Goal: Task Accomplishment & Management: Manage account settings

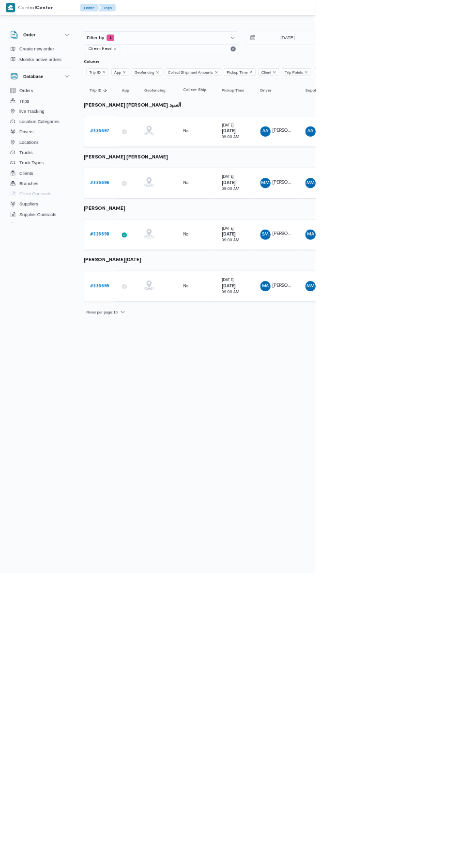
click at [148, 427] on b "# 336695" at bounding box center [149, 430] width 29 height 6
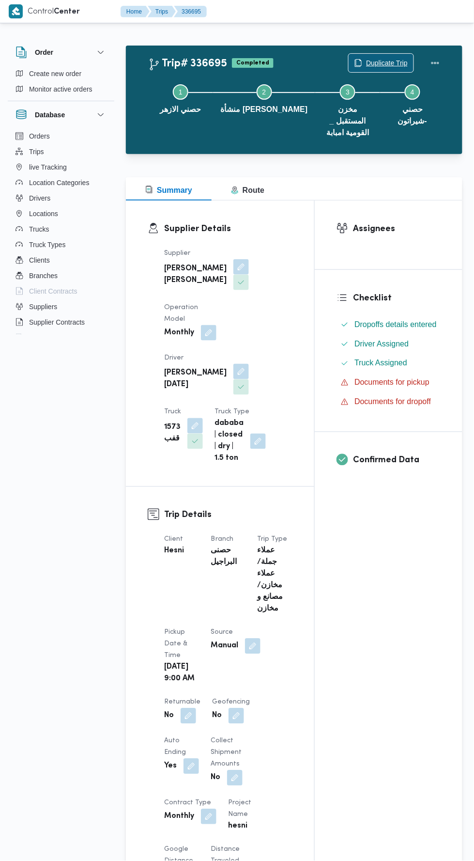
click at [383, 63] on span "Duplicate Trip" at bounding box center [387, 63] width 42 height 12
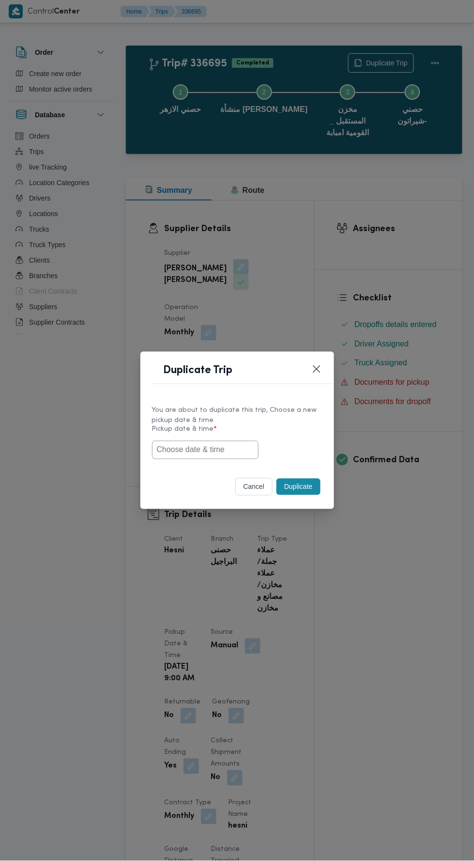
click at [225, 447] on input "text" at bounding box center [205, 450] width 107 height 18
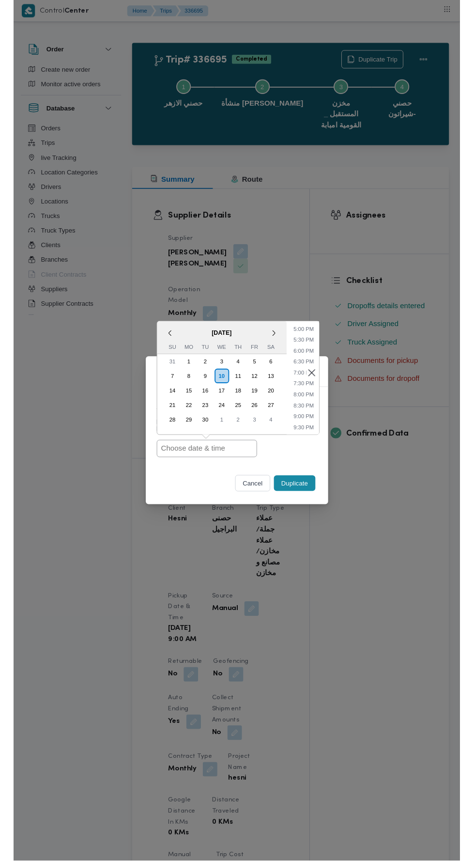
scroll to position [391, 0]
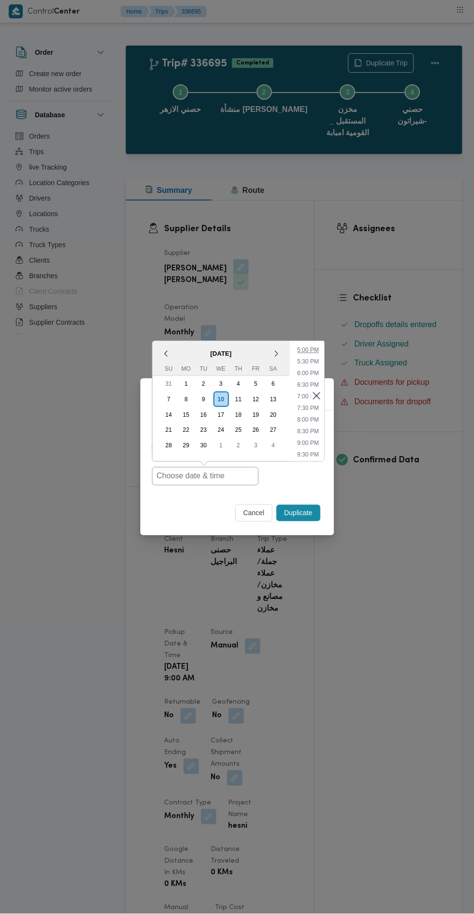
click at [309, 347] on li "5:00 PM" at bounding box center [309, 350] width 30 height 10
type input "[DATE] 5:00PM"
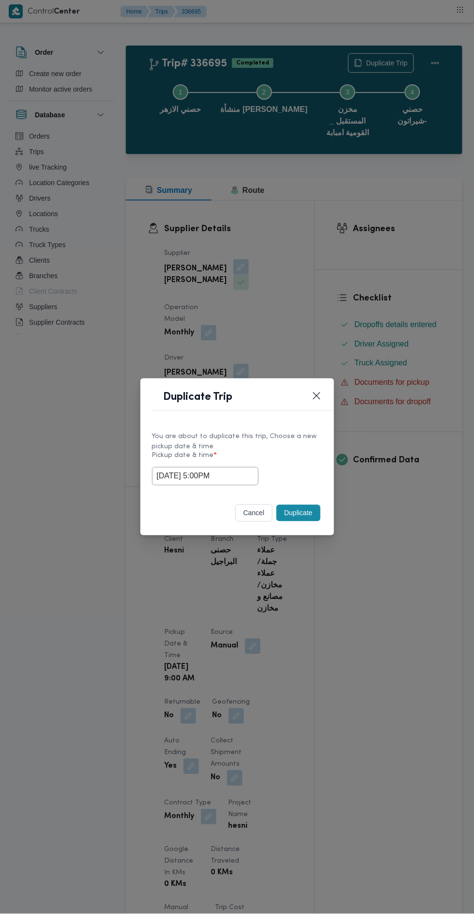
click at [307, 512] on button "Duplicate" at bounding box center [299, 513] width 44 height 16
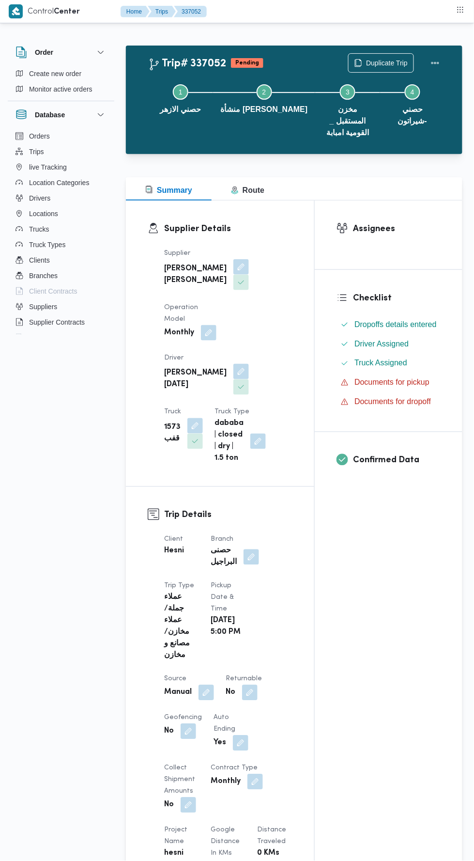
click at [256, 569] on div "Client Hesni Branch حصنى البراجيل Trip Type عملاء جملة/عملاء مخازن/مصانع و مخاز…" at bounding box center [228, 783] width 140 height 511
click at [256, 549] on button "button" at bounding box center [251, 556] width 15 height 15
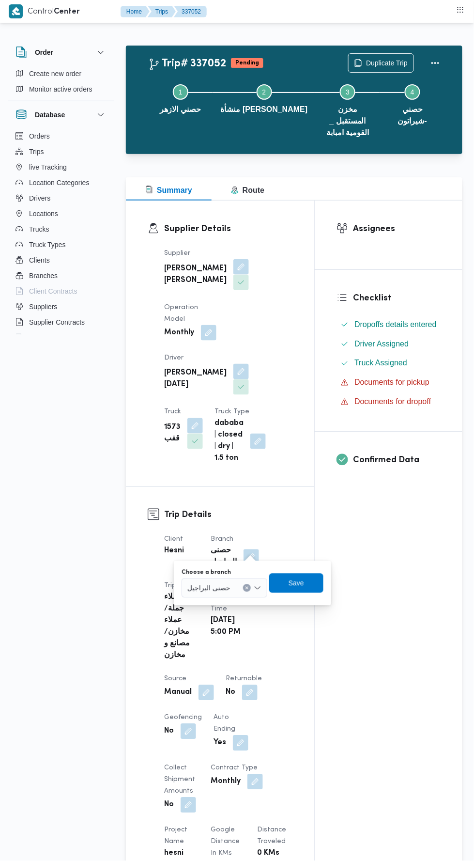
click at [234, 588] on input "Choose a branch" at bounding box center [234, 588] width 1 height 12
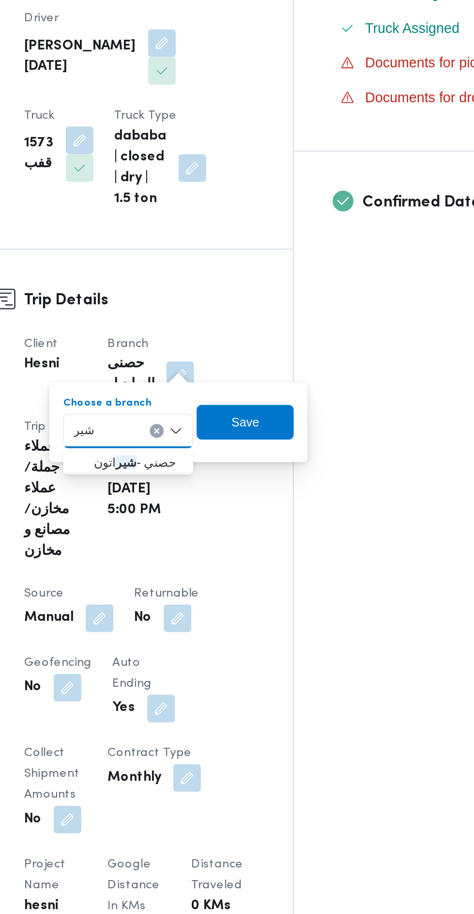
type input "شير"
click at [231, 606] on span "حصني - [PERSON_NAME]" at bounding box center [227, 606] width 49 height 12
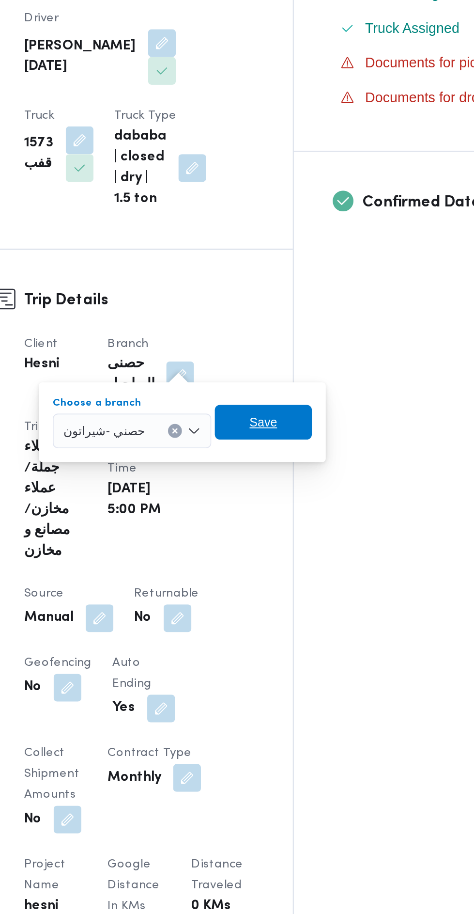
click at [304, 585] on span "Save" at bounding box center [298, 582] width 54 height 19
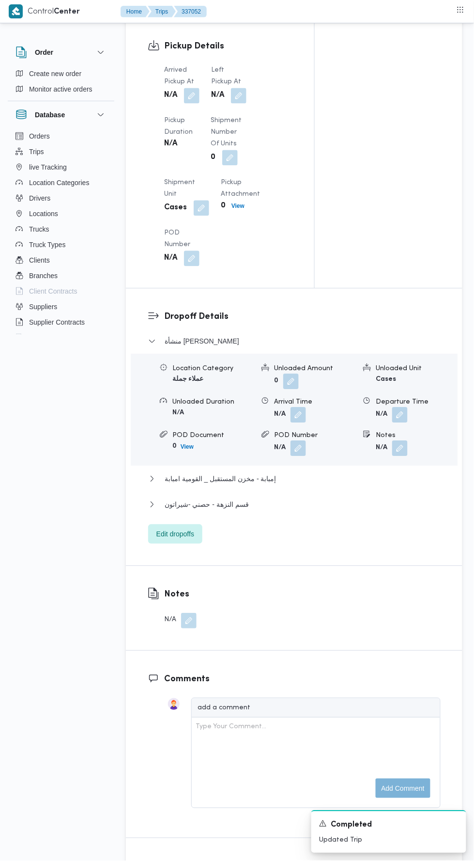
scroll to position [1015, 0]
click at [198, 543] on span "Edit dropoffs" at bounding box center [175, 533] width 54 height 19
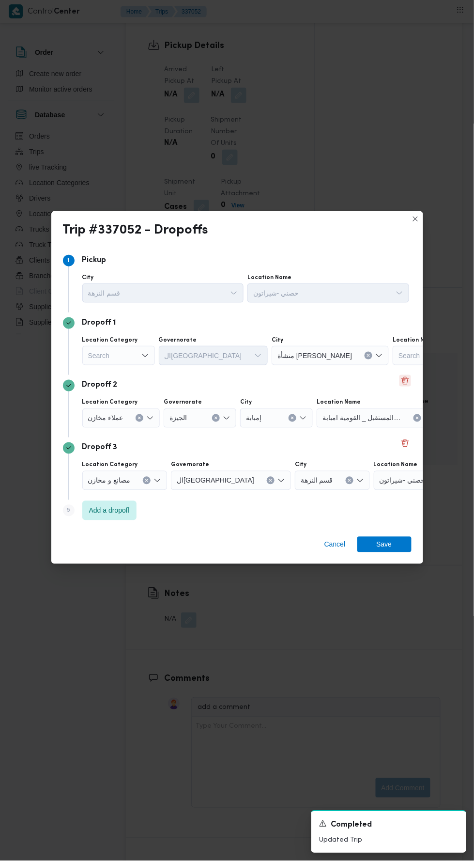
click at [405, 387] on button "Delete" at bounding box center [406, 381] width 12 height 12
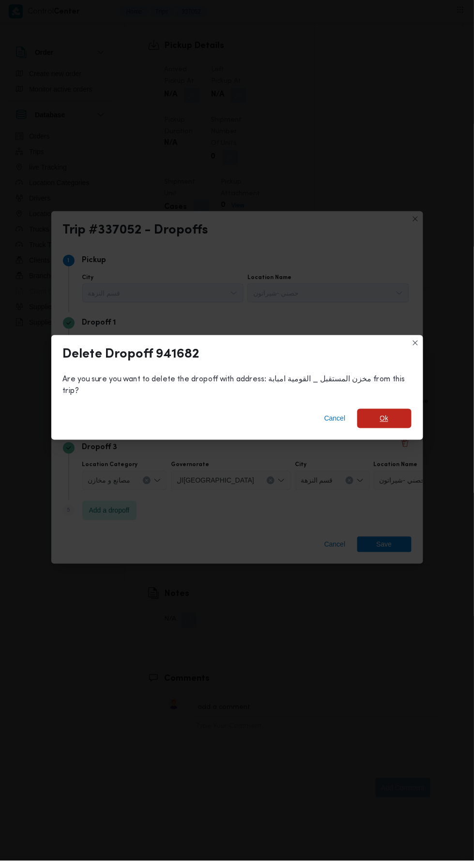
click at [384, 424] on span "Ok" at bounding box center [384, 419] width 9 height 12
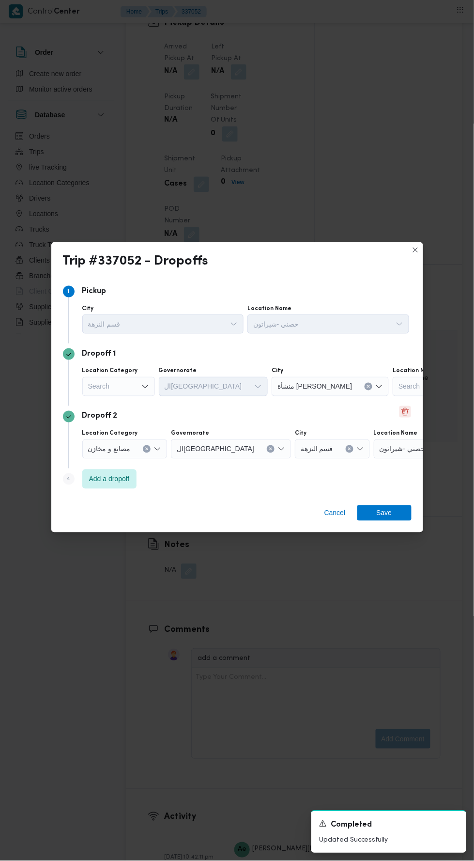
scroll to position [1004, 0]
click at [405, 418] on button "Delete" at bounding box center [406, 412] width 12 height 12
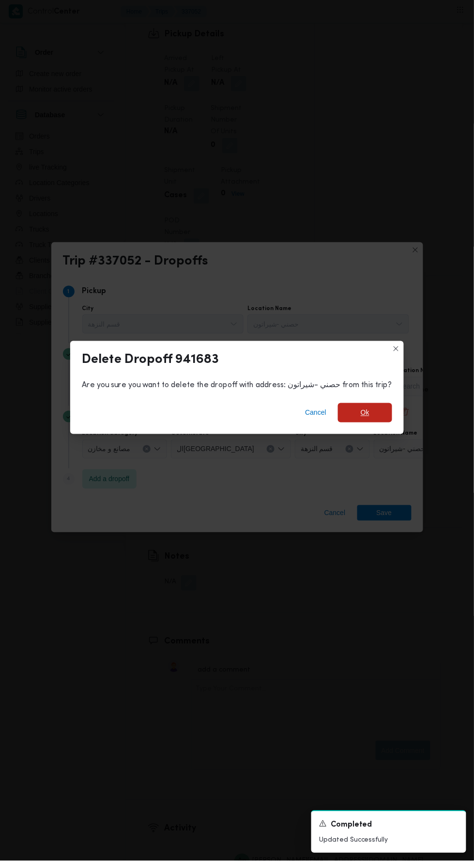
click at [361, 418] on span "Ok" at bounding box center [365, 413] width 9 height 12
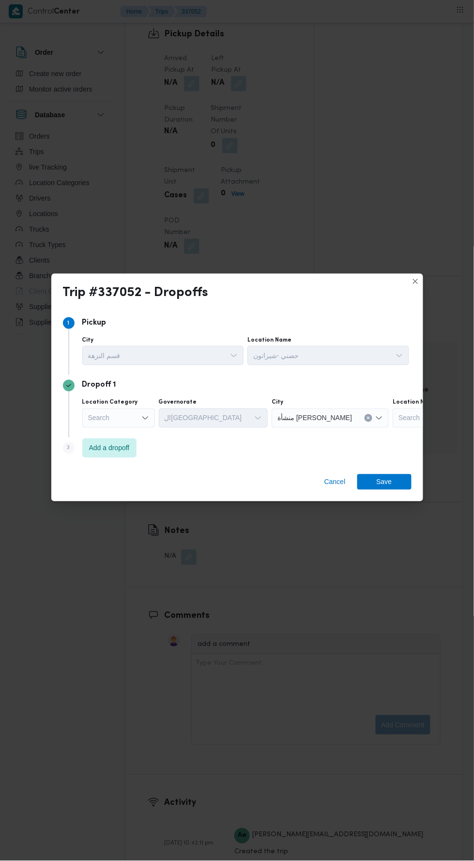
click at [137, 428] on div "Search" at bounding box center [118, 417] width 73 height 19
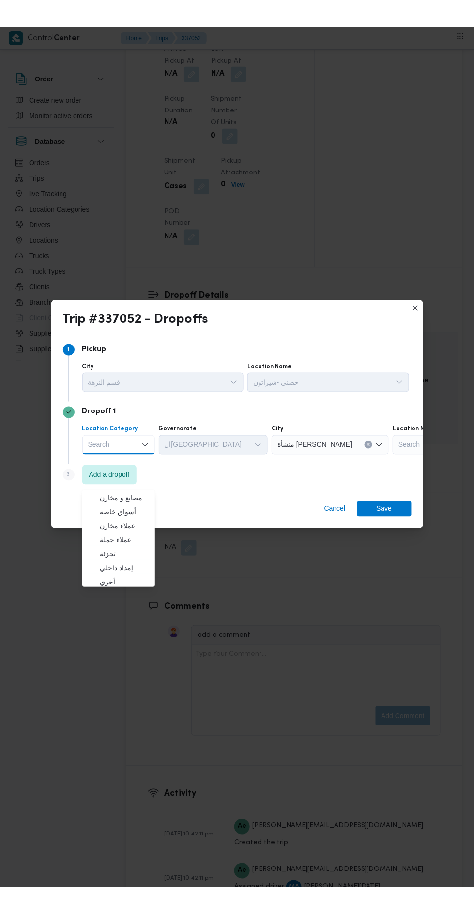
scroll to position [1054, 0]
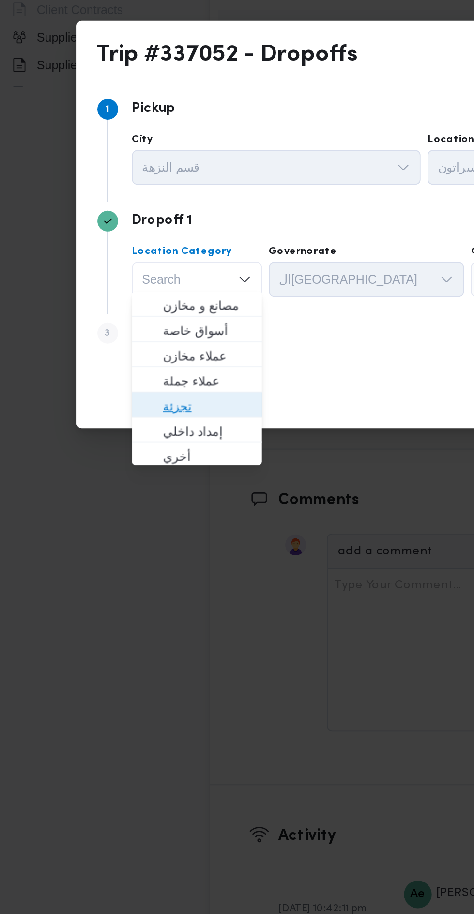
click at [133, 510] on span "تجزئة" at bounding box center [124, 513] width 49 height 12
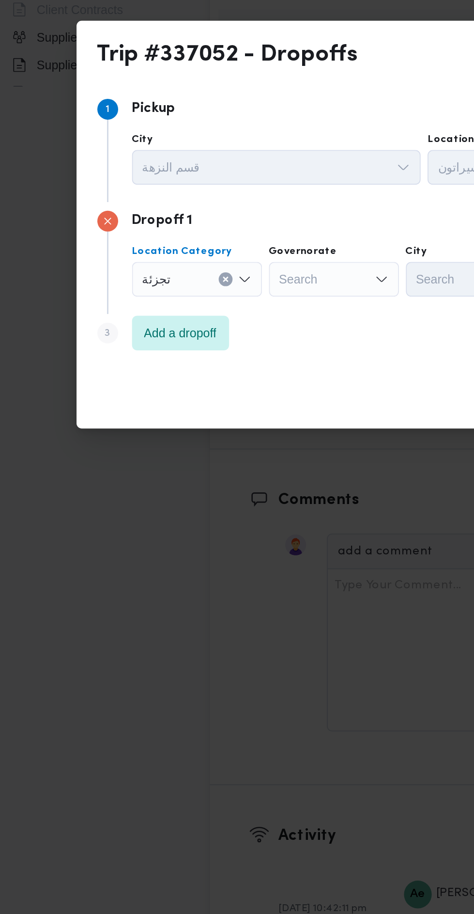
click at [129, 446] on div "تجزئة Combo box. Selected. تجزئة. Press Backspace to delete تجزئة. Combo box in…" at bounding box center [118, 441] width 73 height 19
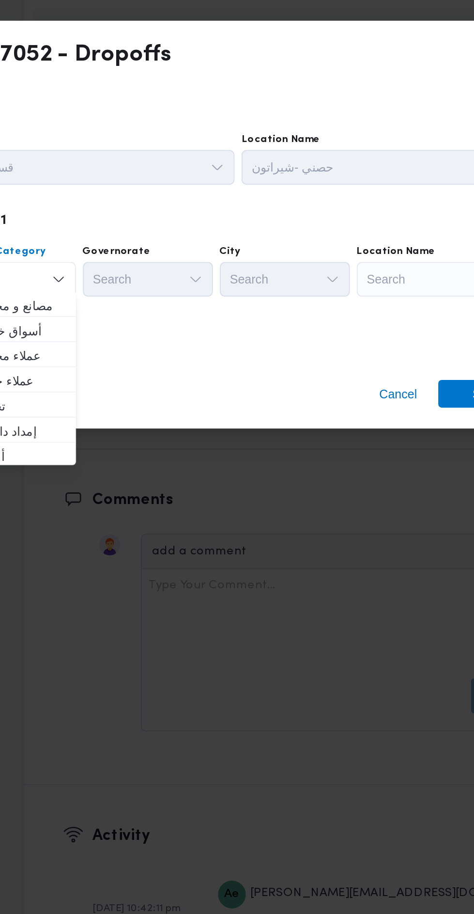
click at [343, 432] on div "Search" at bounding box center [372, 441] width 121 height 19
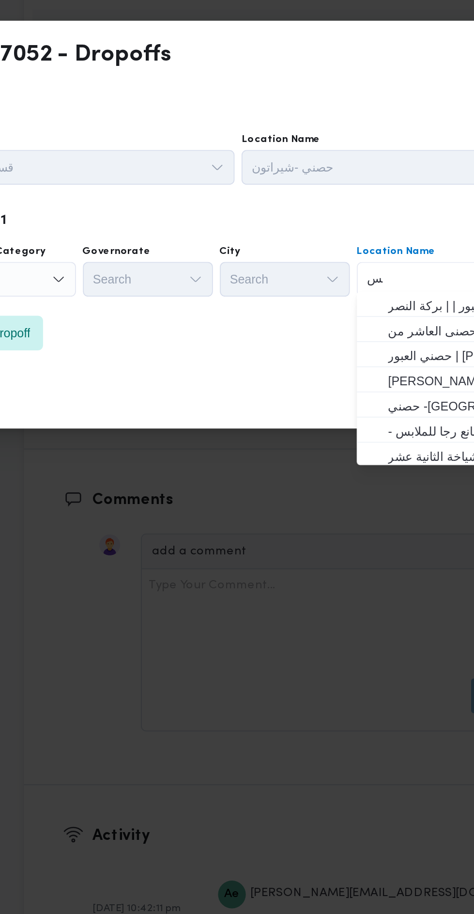
scroll to position [0, 0]
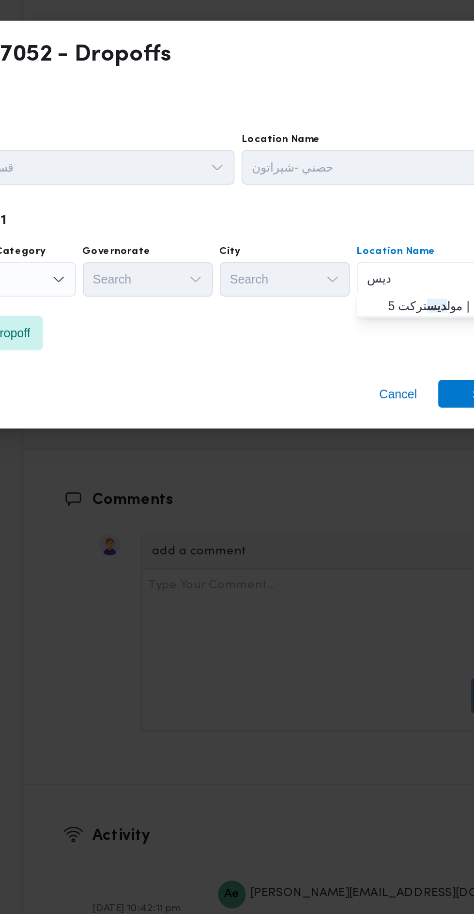
type input "ديس"
click at [346, 456] on span "مول ديس تركت 5 | | null" at bounding box center [378, 456] width 98 height 12
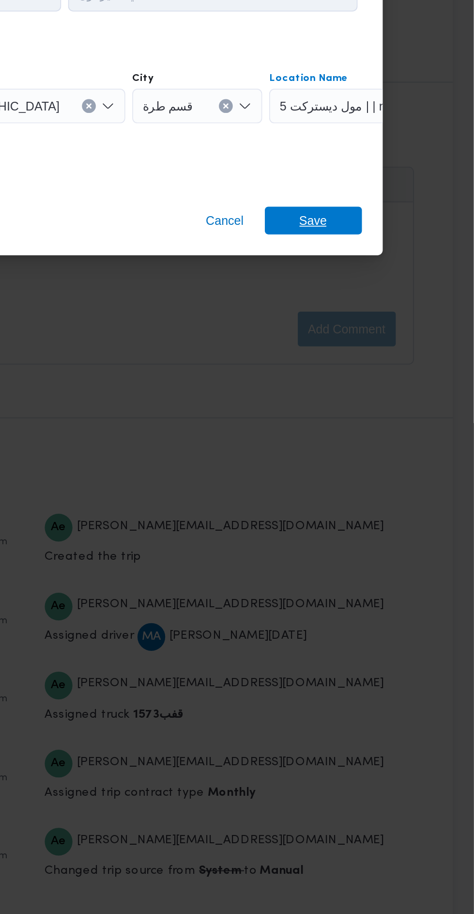
click at [387, 509] on span "Save" at bounding box center [384, 505] width 15 height 15
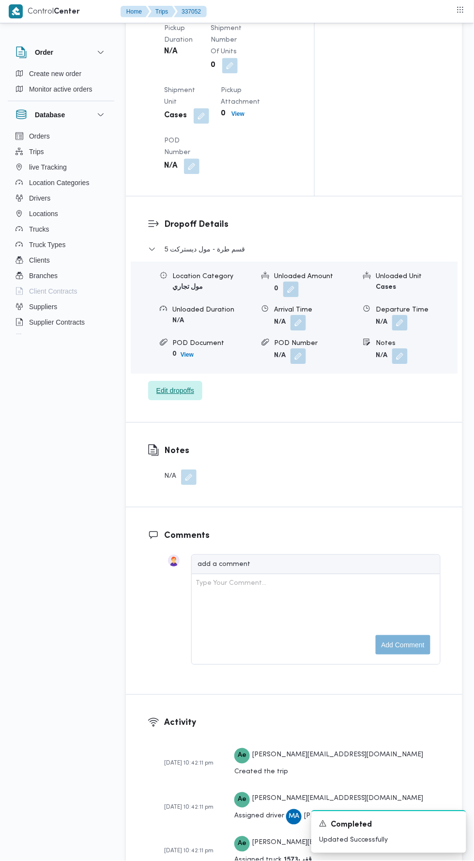
scroll to position [805, 0]
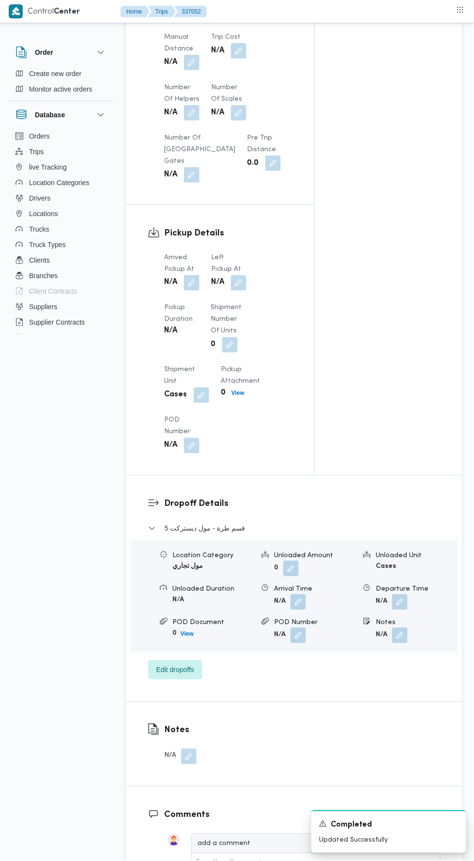
click at [193, 291] on button "button" at bounding box center [191, 282] width 15 height 15
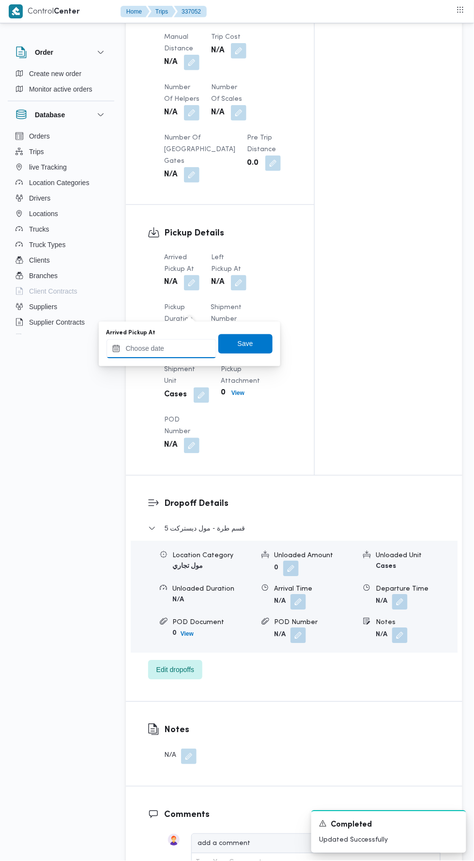
click at [185, 346] on input "Arrived Pickup At" at bounding box center [162, 348] width 110 height 19
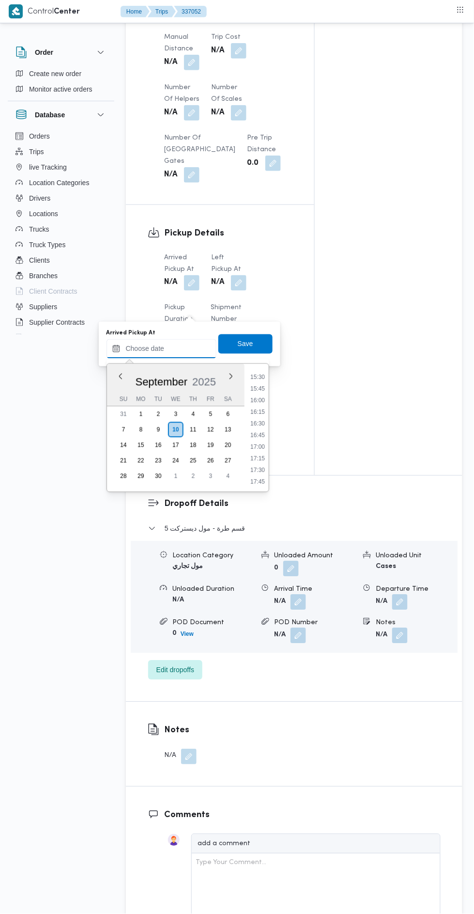
scroll to position [724, 0]
click at [257, 442] on li "17:00" at bounding box center [258, 443] width 22 height 10
type input "[DATE] 17:00"
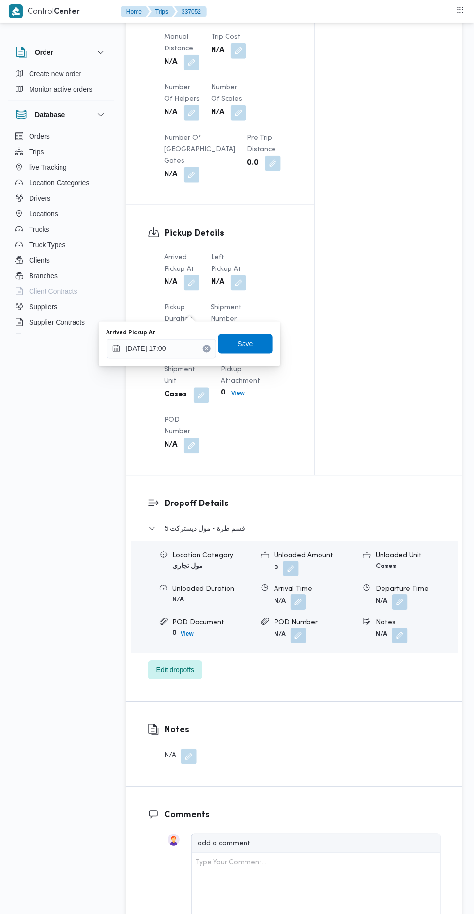
click at [253, 340] on span "Save" at bounding box center [245, 344] width 15 height 12
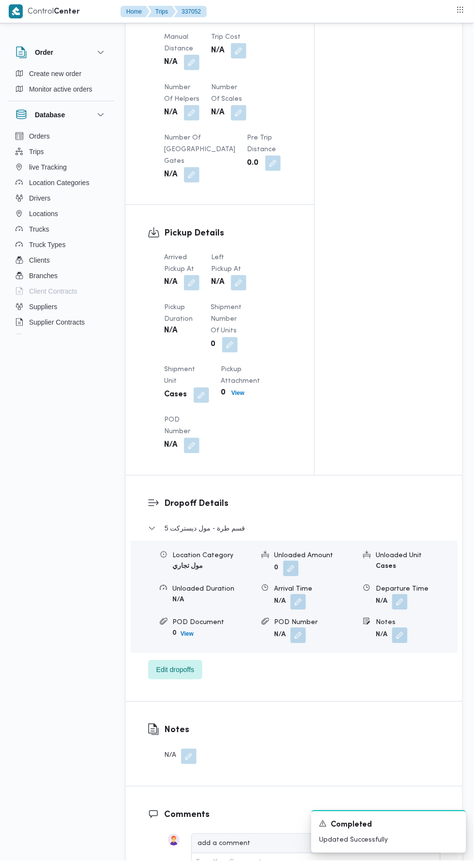
click at [246, 291] on button "button" at bounding box center [238, 282] width 15 height 15
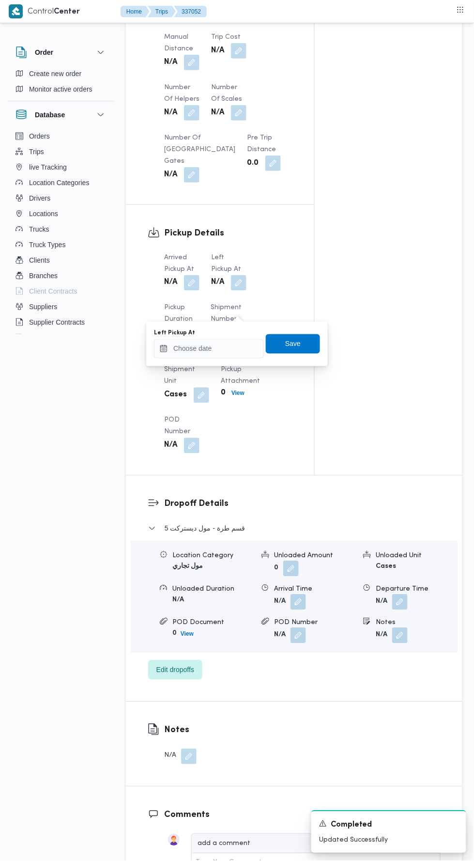
click at [232, 322] on div at bounding box center [232, 322] width 0 height 0
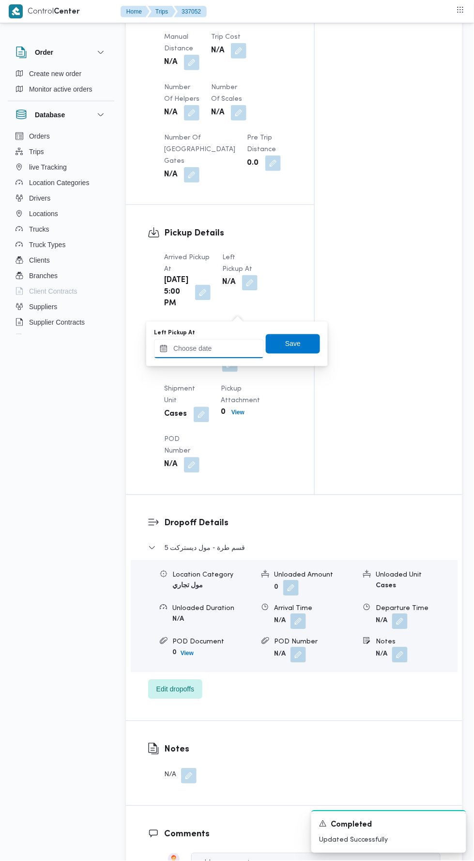
click at [228, 348] on input "Left Pickup At" at bounding box center [209, 348] width 110 height 19
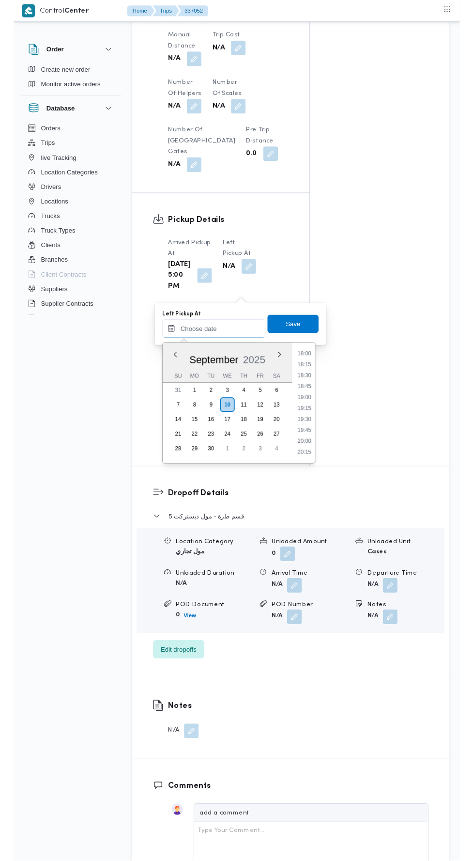
scroll to position [836, 0]
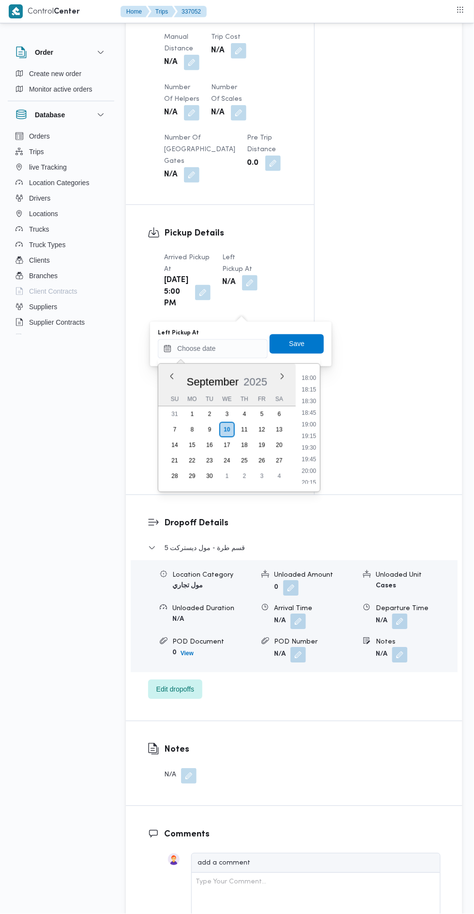
click at [307, 388] on li "18:15" at bounding box center [309, 390] width 22 height 10
type input "[DATE] 18:15"
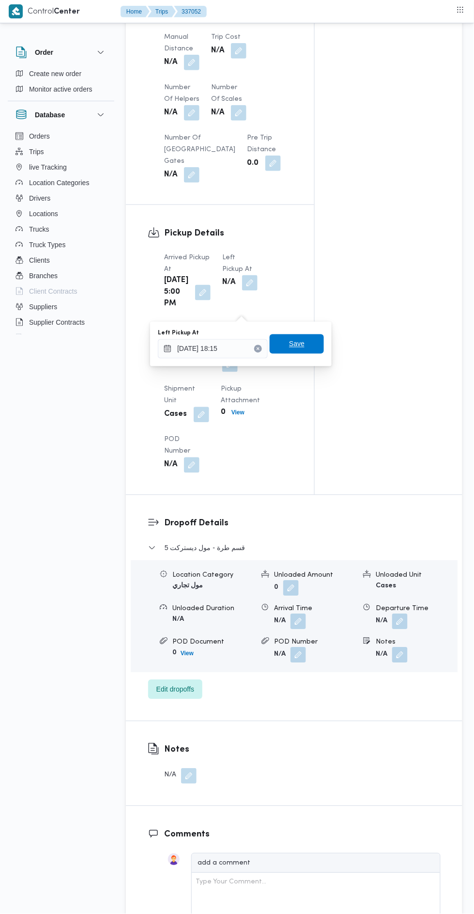
click at [298, 343] on span "Save" at bounding box center [296, 344] width 15 height 12
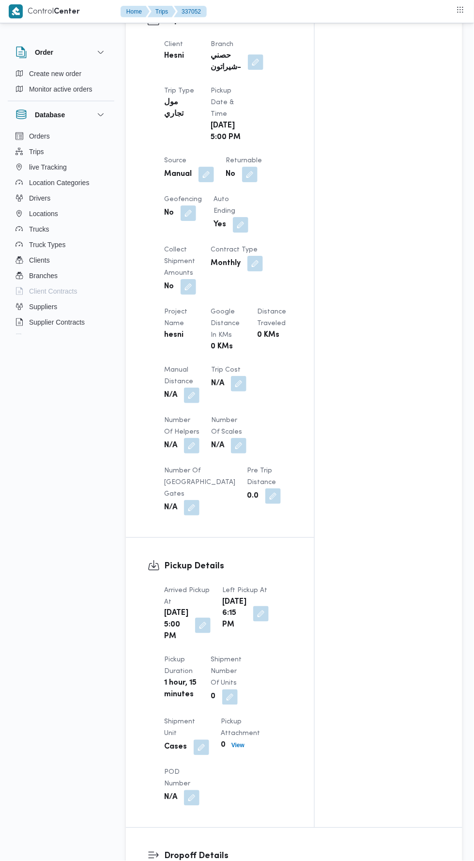
scroll to position [465, 0]
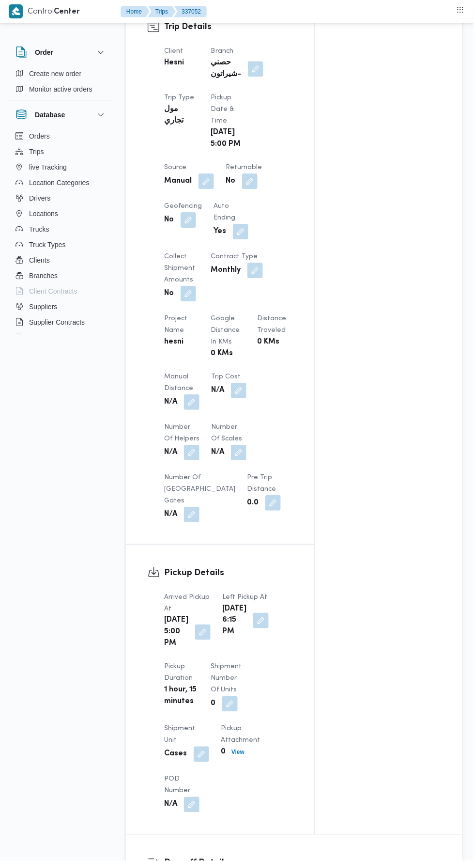
click at [198, 410] on button "button" at bounding box center [191, 401] width 15 height 15
click at [173, 458] on input "Manual Distance" at bounding box center [161, 467] width 96 height 19
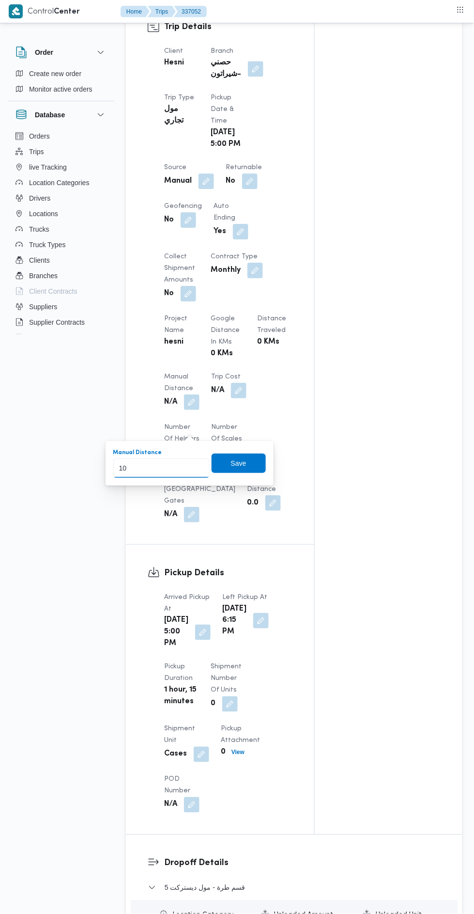
type input "100"
click at [226, 463] on span "Save" at bounding box center [239, 462] width 54 height 19
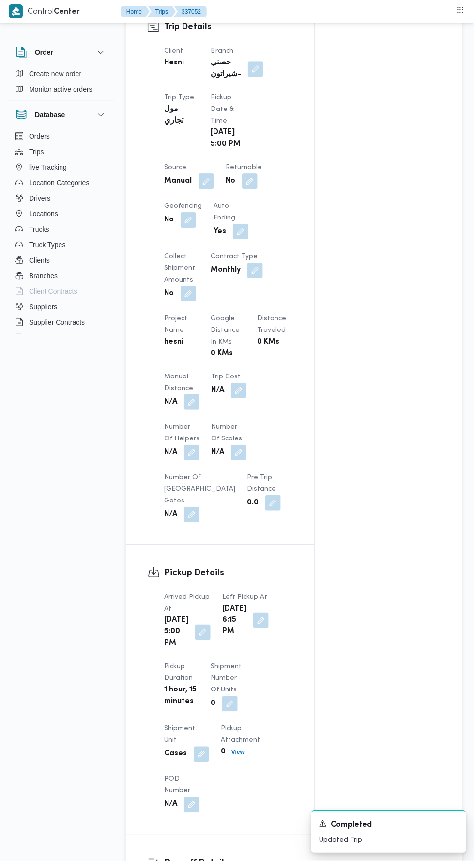
scroll to position [0, 0]
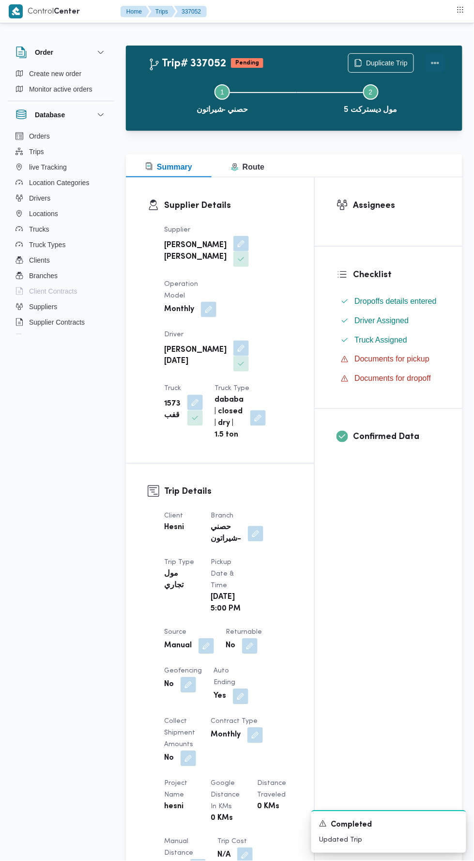
click at [436, 59] on button "Actions" at bounding box center [435, 62] width 19 height 19
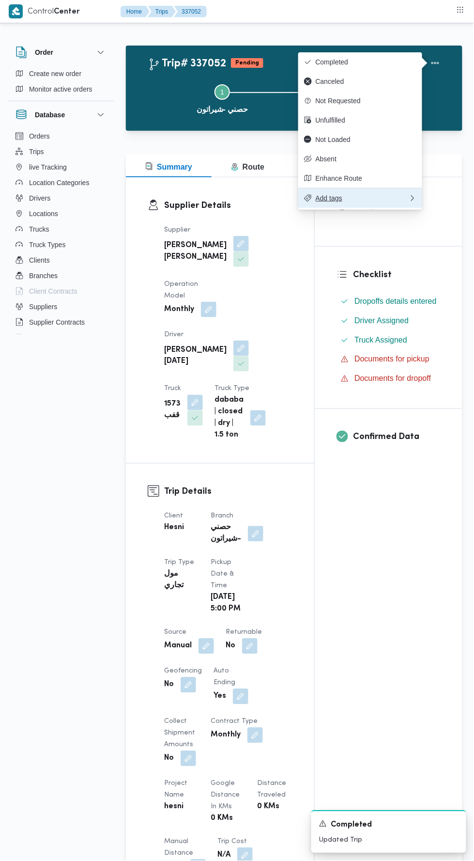
click at [394, 197] on span "Add tags" at bounding box center [362, 198] width 93 height 8
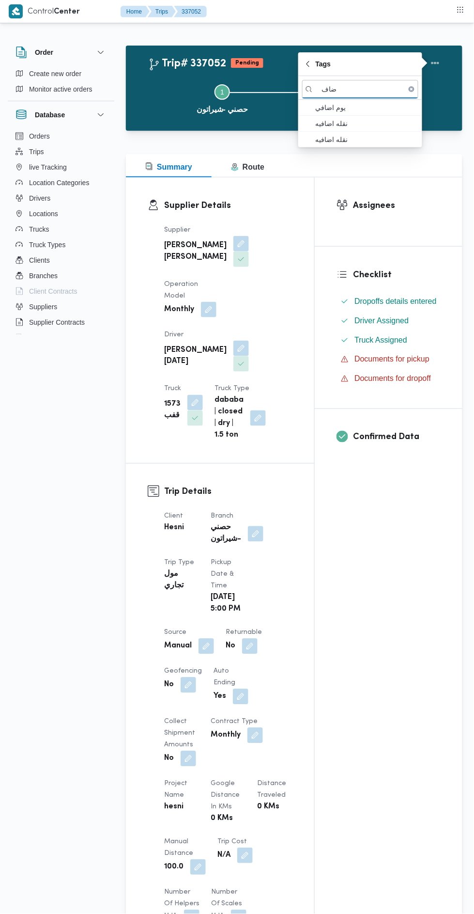
type input "ضاف"
click at [369, 109] on span "يوم اضافي" at bounding box center [366, 108] width 101 height 12
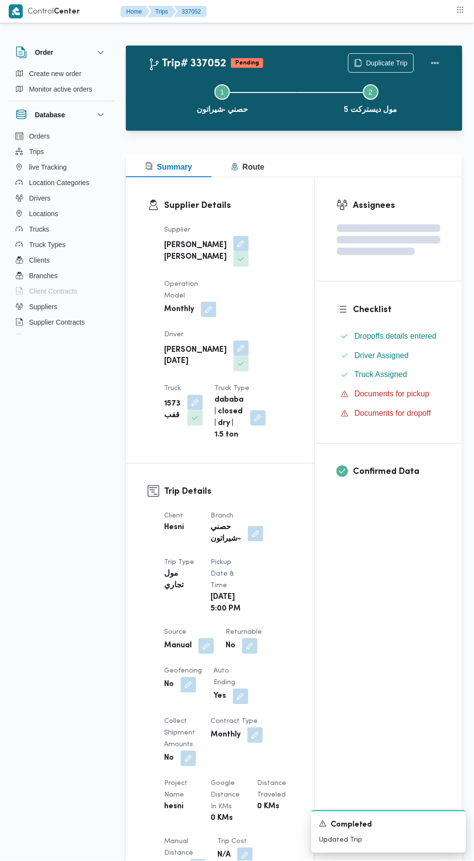
click at [331, 449] on div "Confirmed Data" at bounding box center [389, 478] width 148 height 69
